Goal: Task Accomplishment & Management: Manage account settings

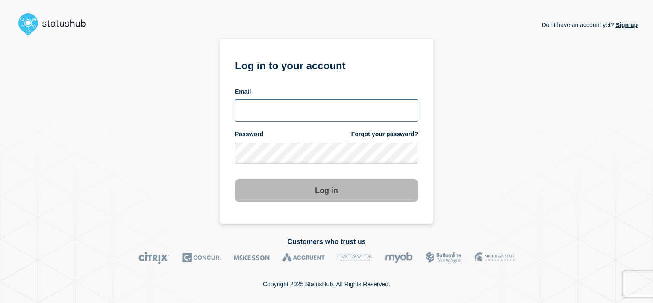
type input "[PERSON_NAME][EMAIL_ADDRESS][DOMAIN_NAME]"
click at [339, 179] on button "Log in" at bounding box center [326, 190] width 183 height 22
click at [319, 178] on div "Log in" at bounding box center [326, 186] width 183 height 29
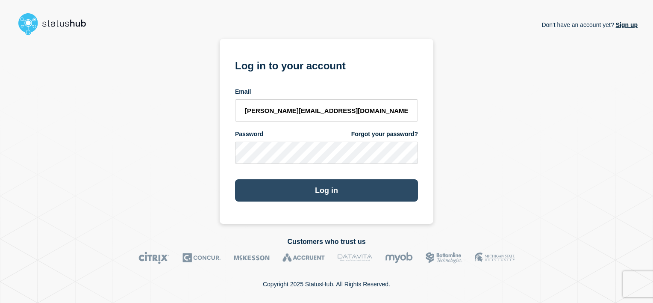
click at [319, 188] on button "Log in" at bounding box center [326, 190] width 183 height 22
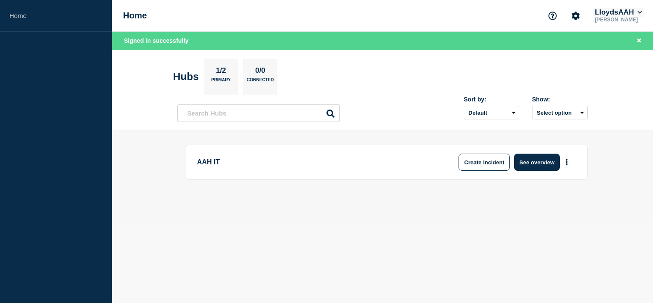
click at [613, 9] on button "LloydsAAH" at bounding box center [618, 12] width 50 height 9
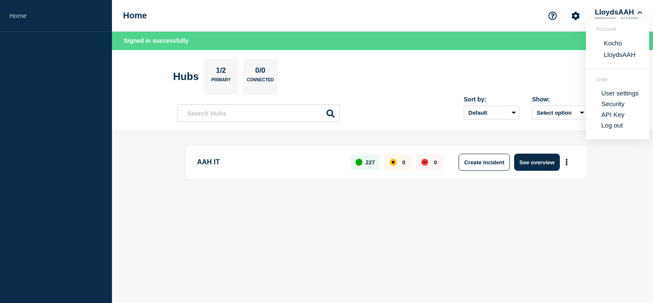
click at [611, 43] on button "Kocho" at bounding box center [613, 43] width 24 height 8
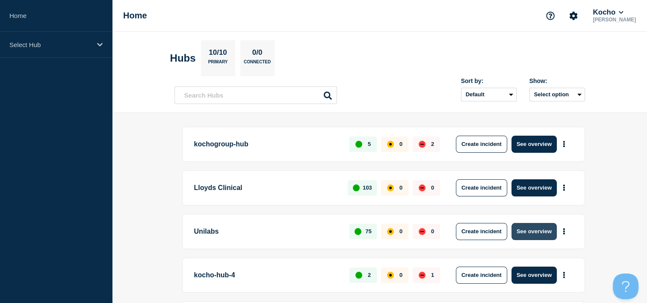
click at [527, 228] on button "See overview" at bounding box center [533, 231] width 45 height 17
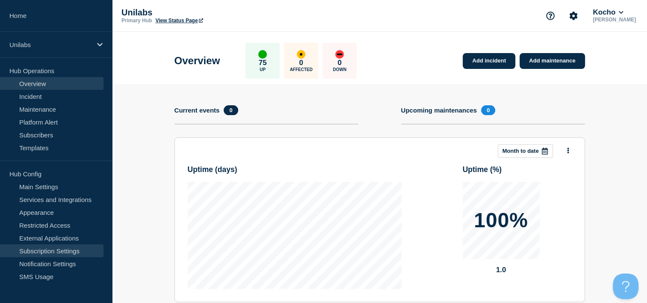
click at [50, 251] on link "Subscription Settings" at bounding box center [51, 250] width 103 height 13
click at [54, 250] on link "Subscription Settings" at bounding box center [51, 250] width 103 height 13
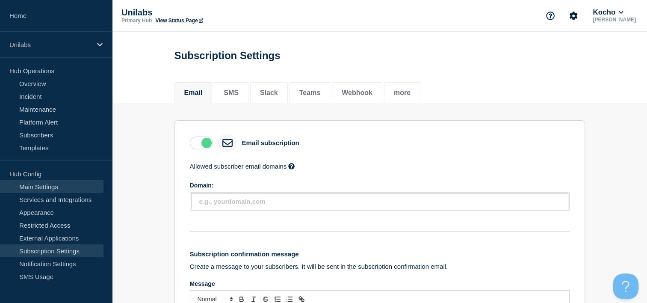
click at [62, 186] on link "Main Settings" at bounding box center [51, 186] width 103 height 13
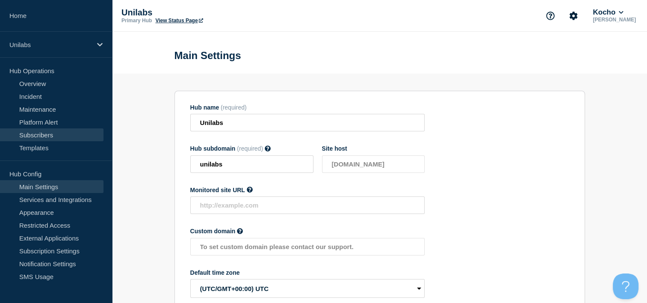
click at [52, 134] on link "Subscribers" at bounding box center [51, 134] width 103 height 13
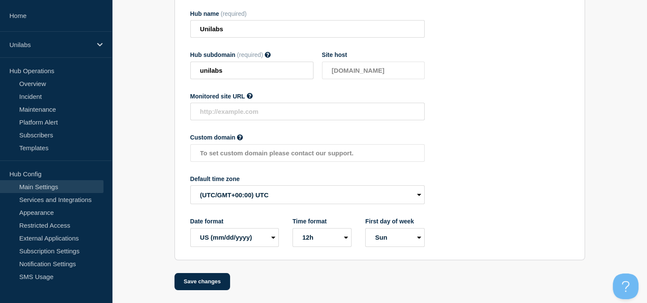
scroll to position [51, 0]
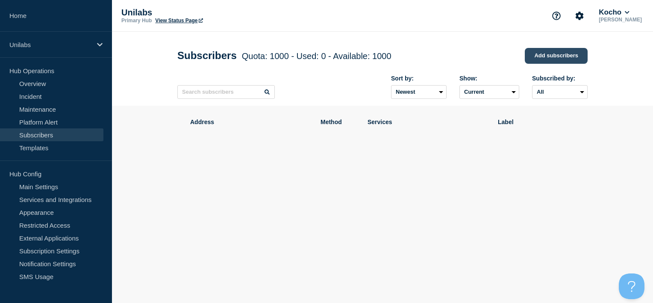
click at [564, 53] on link "Add subscribers" at bounding box center [556, 56] width 63 height 16
click at [556, 58] on link "Add subscribers" at bounding box center [556, 56] width 63 height 16
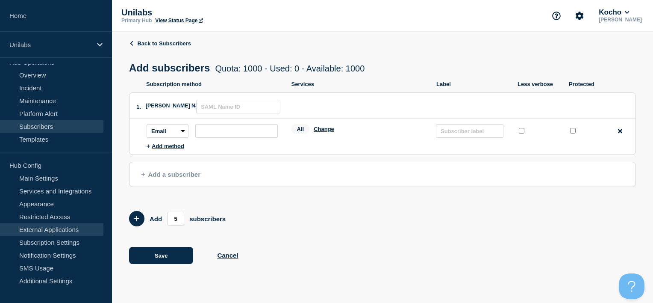
scroll to position [34, 0]
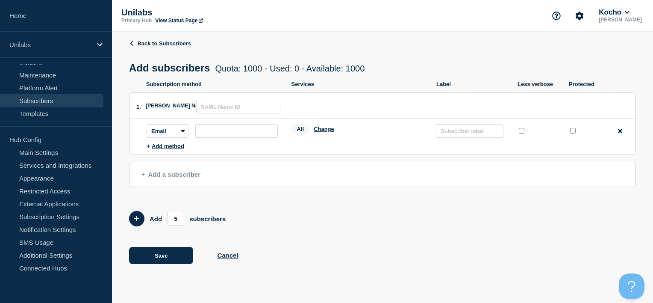
click at [609, 10] on button "Kocho" at bounding box center [614, 12] width 34 height 9
click at [62, 100] on link "Subscribers" at bounding box center [51, 100] width 103 height 13
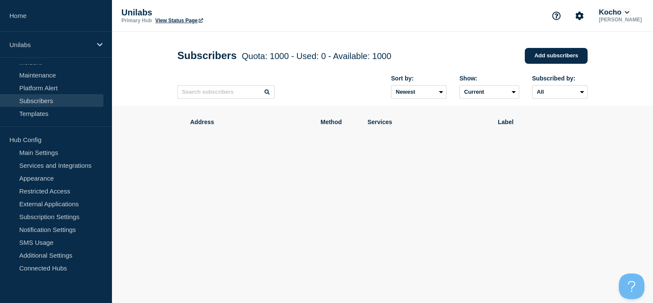
click at [628, 11] on button "Kocho" at bounding box center [614, 12] width 34 height 9
click at [618, 56] on button "LloydsAAH" at bounding box center [623, 54] width 37 height 8
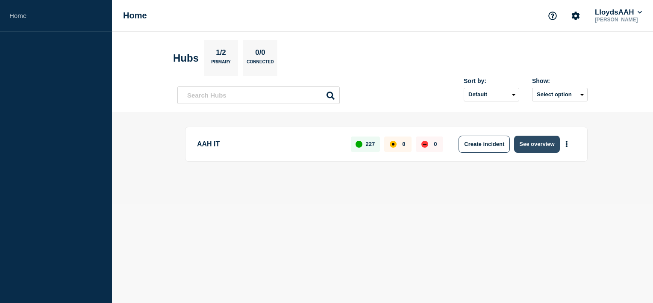
click at [532, 141] on button "See overview" at bounding box center [536, 143] width 45 height 17
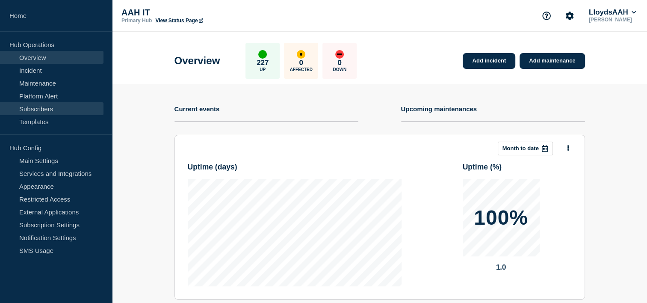
click at [41, 108] on link "Subscribers" at bounding box center [51, 108] width 103 height 13
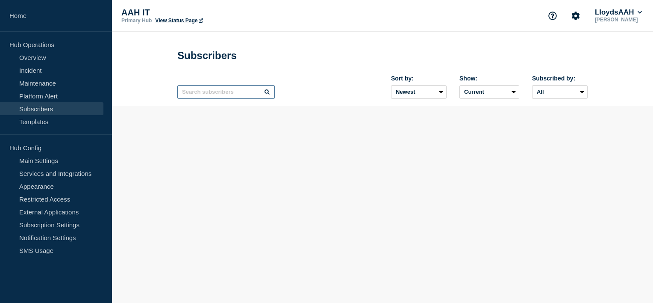
click at [213, 96] on input "text" at bounding box center [225, 92] width 97 height 14
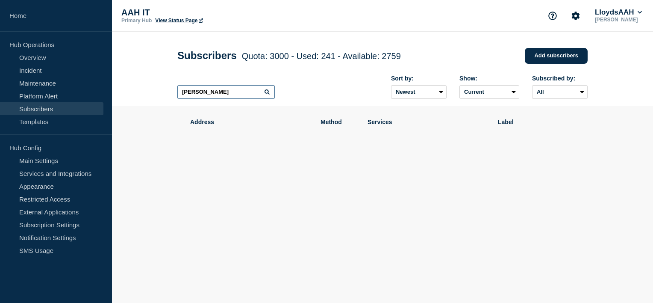
drag, startPoint x: 207, startPoint y: 101, endPoint x: 146, endPoint y: 109, distance: 61.2
click at [146, 109] on main "Subscribers Quota: 3000 - Used: 241 - Available: 2759 Quota Used Available 3000…" at bounding box center [382, 131] width 541 height 199
type input "capistrano"
click at [41, 53] on link "Overview" at bounding box center [51, 57] width 103 height 13
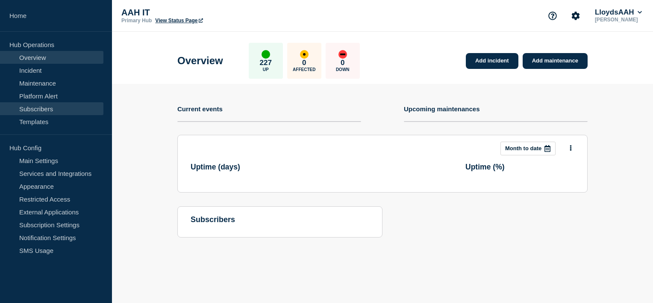
click at [46, 106] on link "Subscribers" at bounding box center [51, 108] width 103 height 13
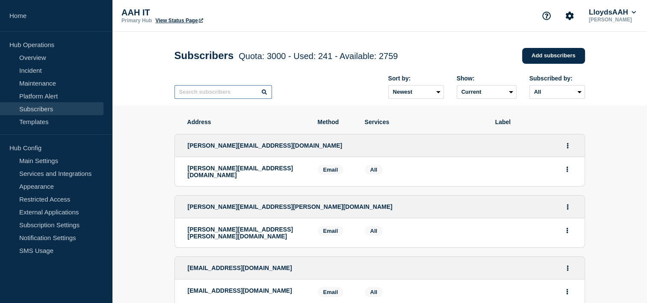
click at [222, 97] on input "text" at bounding box center [222, 92] width 97 height 14
click at [574, 15] on button "Account settings" at bounding box center [569, 16] width 18 height 18
click at [566, 48] on link "Team Members" at bounding box center [570, 50] width 44 height 7
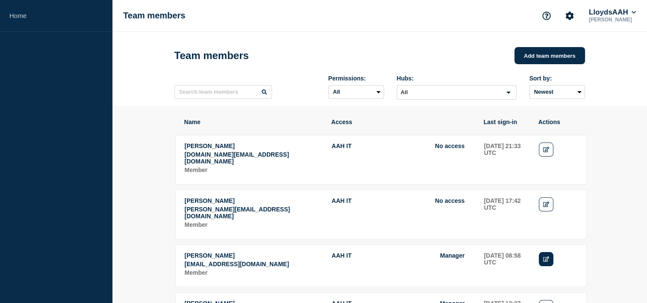
click at [539, 257] on link "Edit" at bounding box center [546, 259] width 15 height 14
click at [540, 255] on link "Edit" at bounding box center [546, 259] width 15 height 14
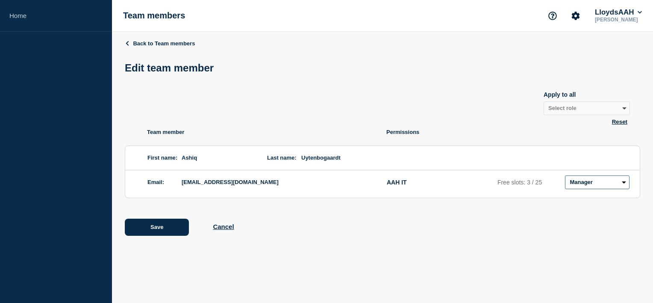
click at [607, 188] on select "Admin Manager Editor No access" at bounding box center [597, 182] width 65 height 14
click at [554, 16] on icon "Support" at bounding box center [552, 16] width 8 height 8
click at [541, 51] on link "Help Guides" at bounding box center [543, 50] width 35 height 7
